Goal: Task Accomplishment & Management: Manage account settings

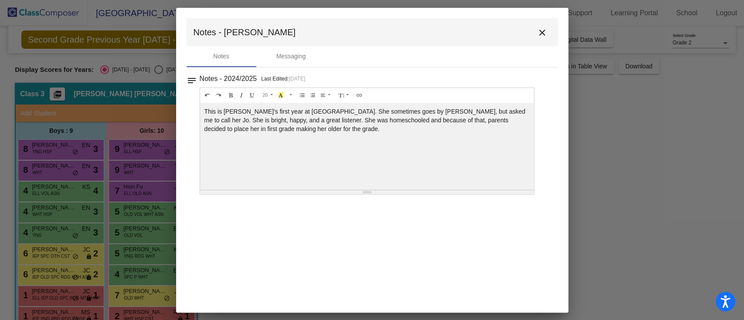
scroll to position [42, 0]
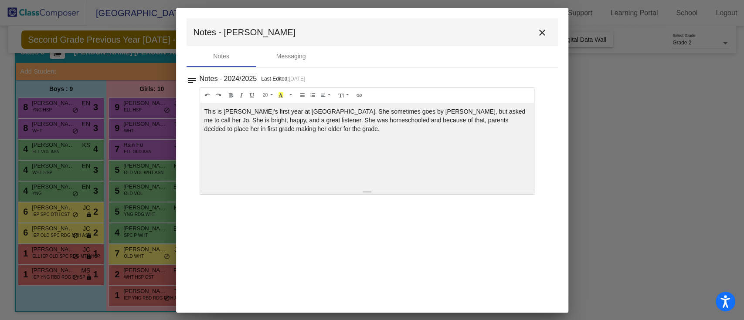
click at [543, 30] on mat-icon "close" at bounding box center [542, 32] width 10 height 10
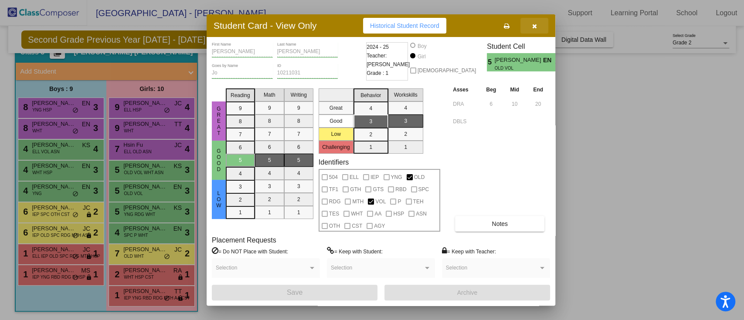
click at [541, 23] on button "button" at bounding box center [534, 26] width 28 height 16
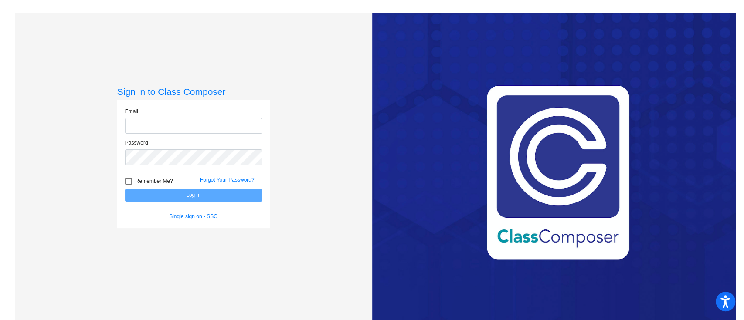
type input "[PERSON_NAME][EMAIL_ADDRESS][PERSON_NAME][DOMAIN_NAME]"
click at [192, 194] on button "Log In" at bounding box center [193, 195] width 137 height 13
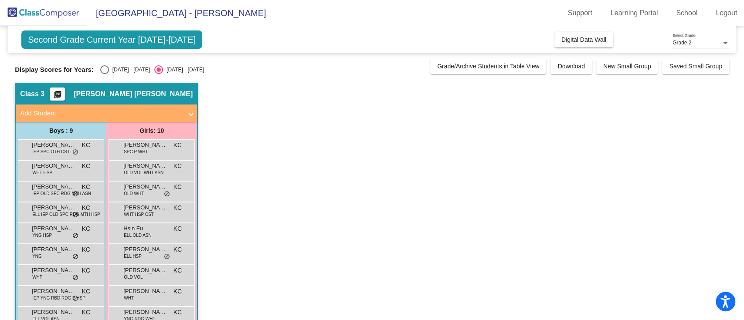
click at [109, 63] on div "Display Scores for Years: [DATE] - [DATE] [DATE] - [DATE] Grade/Archive Student…" at bounding box center [372, 66] width 714 height 16
click at [101, 71] on div "Select an option" at bounding box center [104, 69] width 9 height 9
click at [104, 74] on input "[DATE] - [DATE]" at bounding box center [104, 74] width 0 height 0
radio input "true"
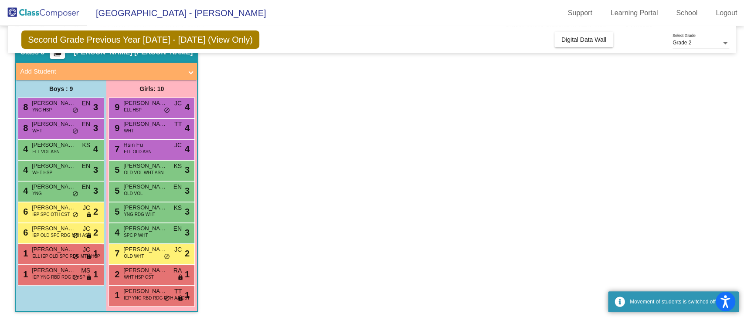
scroll to position [42, 0]
